Goal: Information Seeking & Learning: Learn about a topic

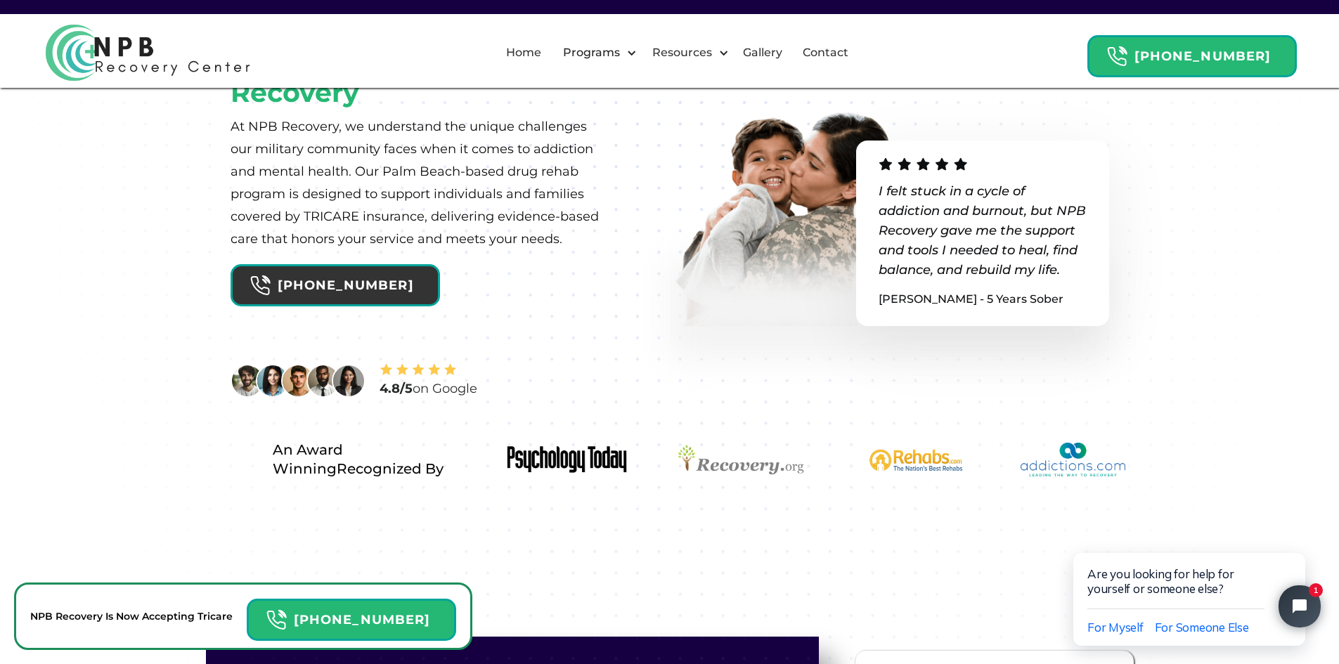
scroll to position [70, 0]
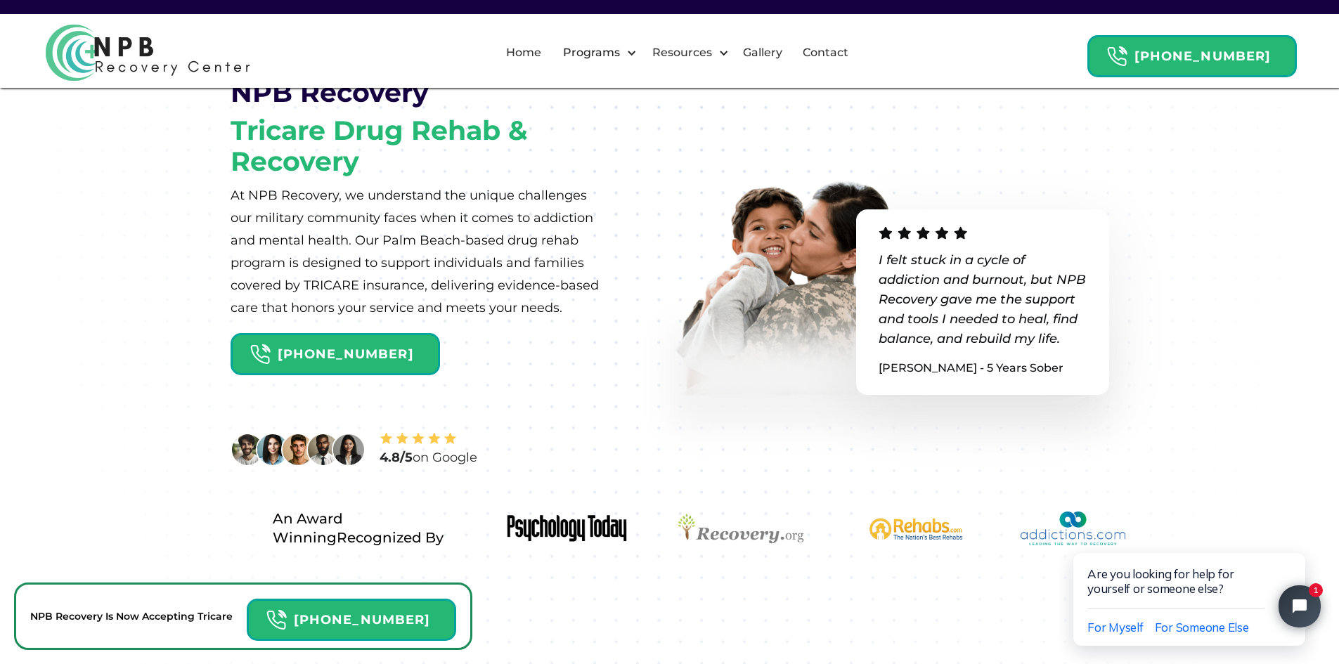
click at [126, 48] on img at bounding box center [147, 52] width 211 height 63
click at [143, 46] on img at bounding box center [147, 52] width 211 height 63
click at [141, 61] on img at bounding box center [147, 52] width 211 height 63
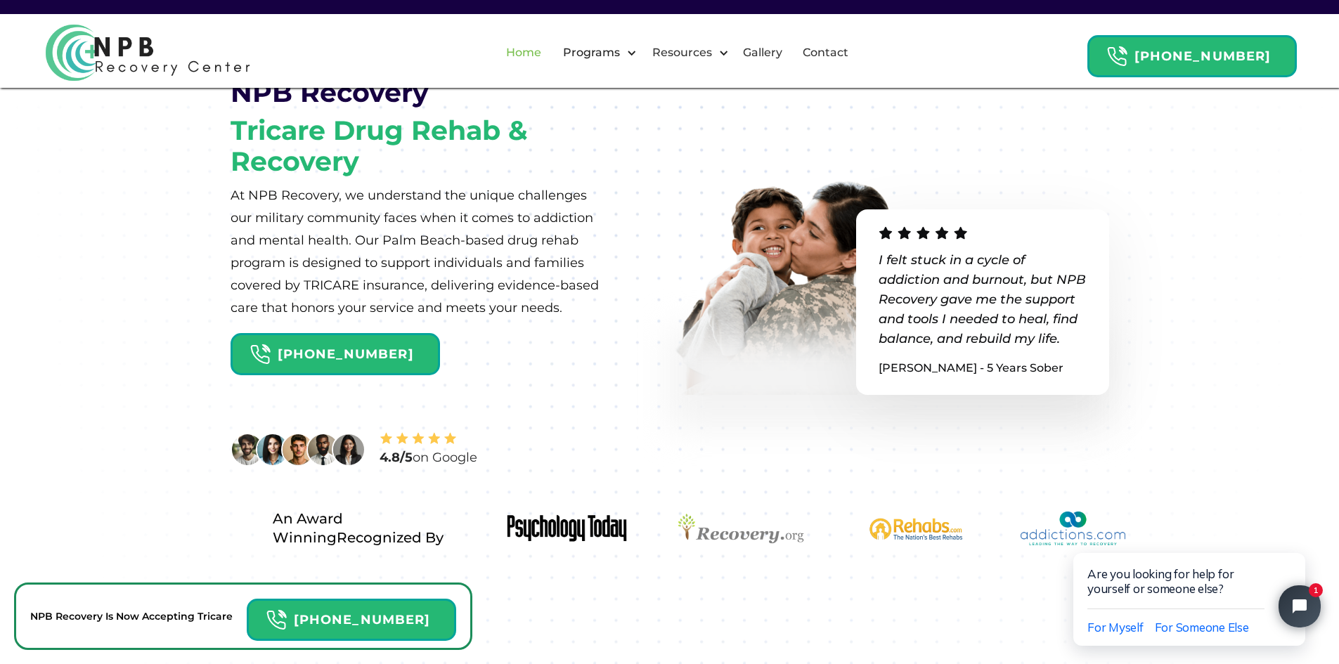
click at [550, 56] on link "Home" at bounding box center [524, 52] width 52 height 45
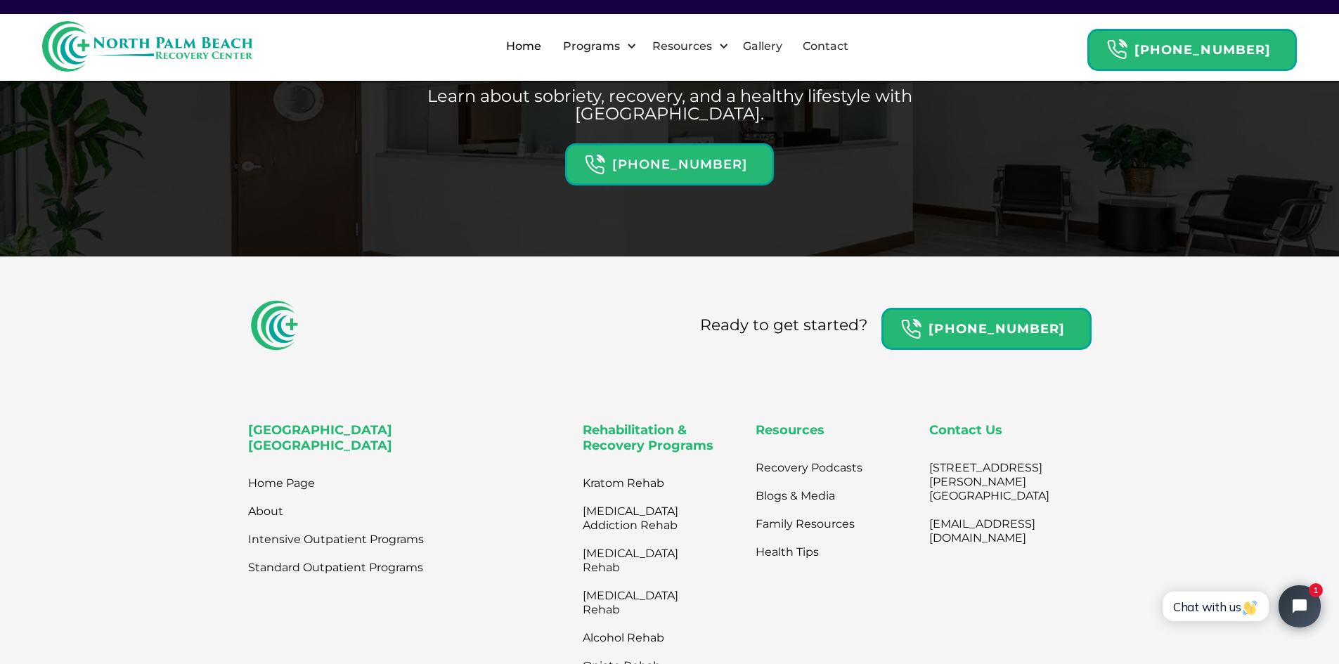
scroll to position [4495, 0]
